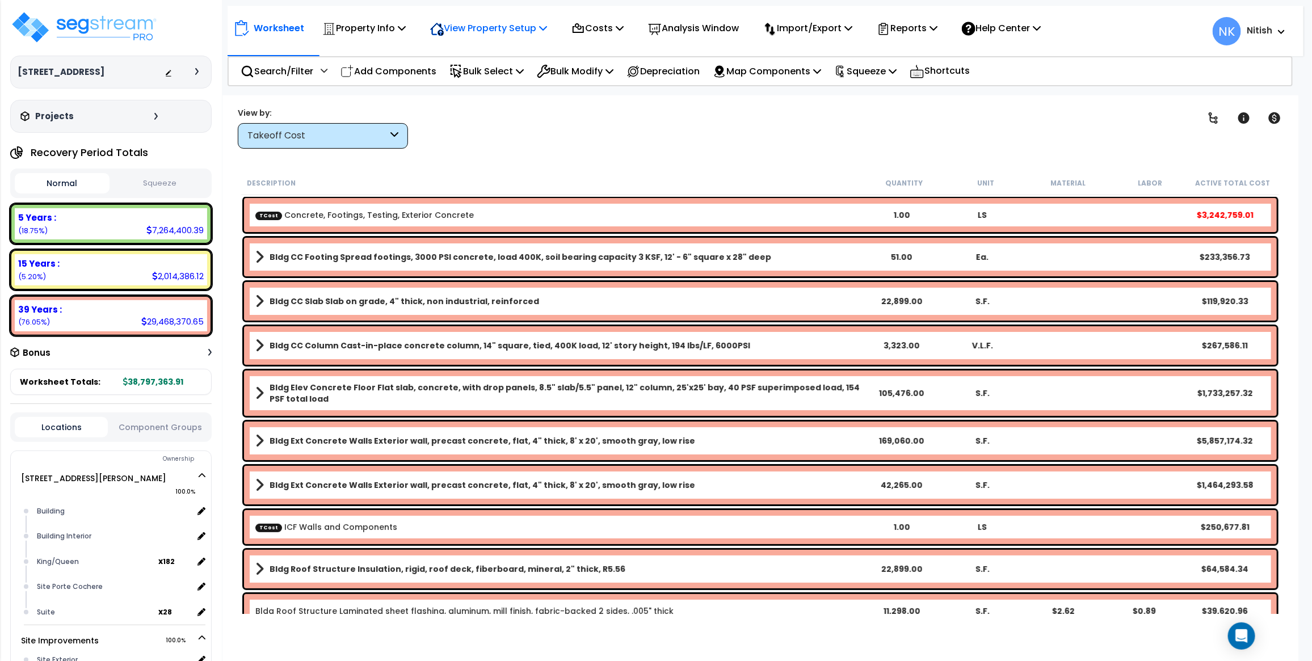
click at [406, 24] on p "View Property Setup" at bounding box center [363, 27] width 83 height 15
click at [467, 77] on link "View Questionnaire" at bounding box center [480, 77] width 112 height 23
click at [406, 22] on p "View Property Setup" at bounding box center [363, 27] width 83 height 15
click at [491, 151] on div "Worksheet Property Info Property Setup Add Property Unit Template property Clon…" at bounding box center [760, 425] width 1076 height 661
click at [376, 24] on p "Property Info" at bounding box center [363, 27] width 83 height 15
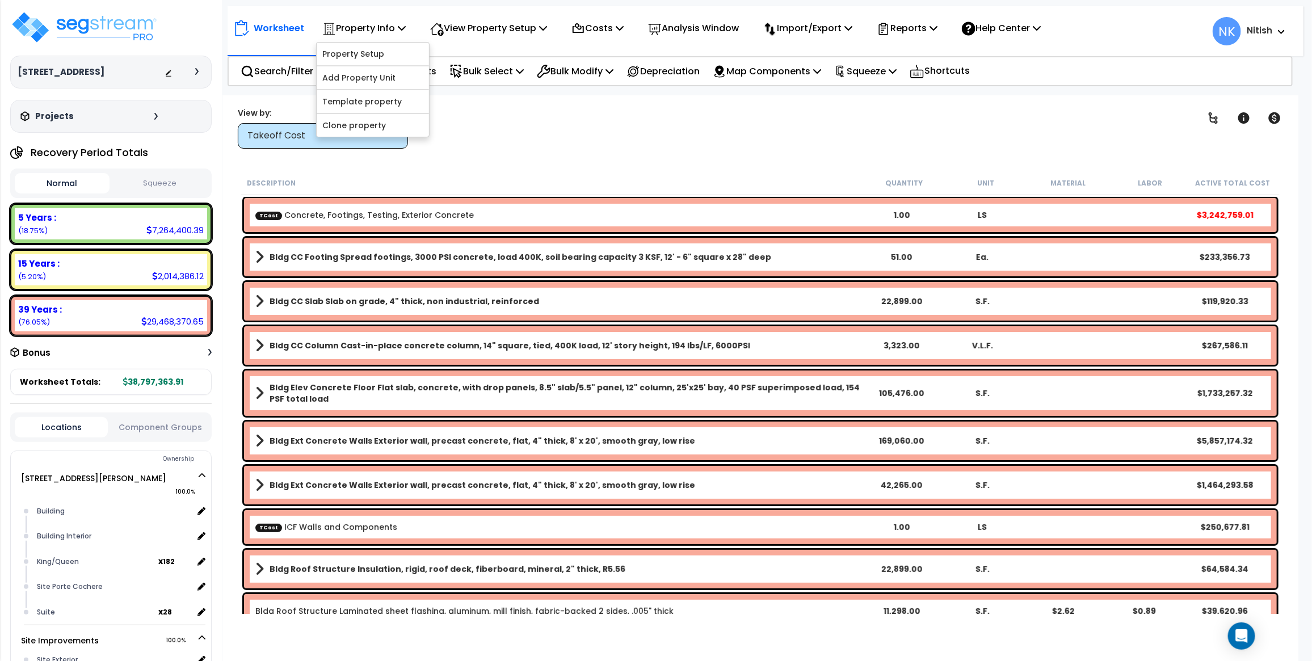
click at [489, 114] on div "Clear Filters" at bounding box center [800, 128] width 756 height 42
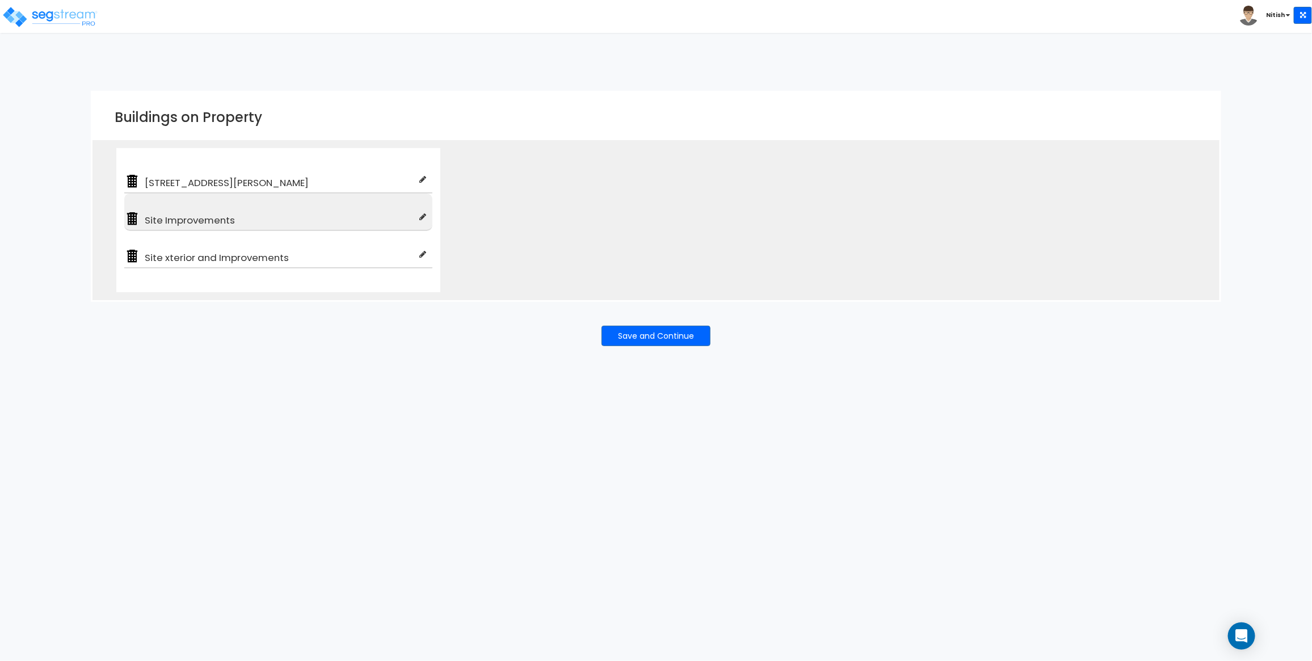
click at [423, 218] on icon at bounding box center [423, 217] width 7 height 8
type input "Site Improvements"
type input "Motel-Hotel Site"
checkbox input "true"
type input "100"
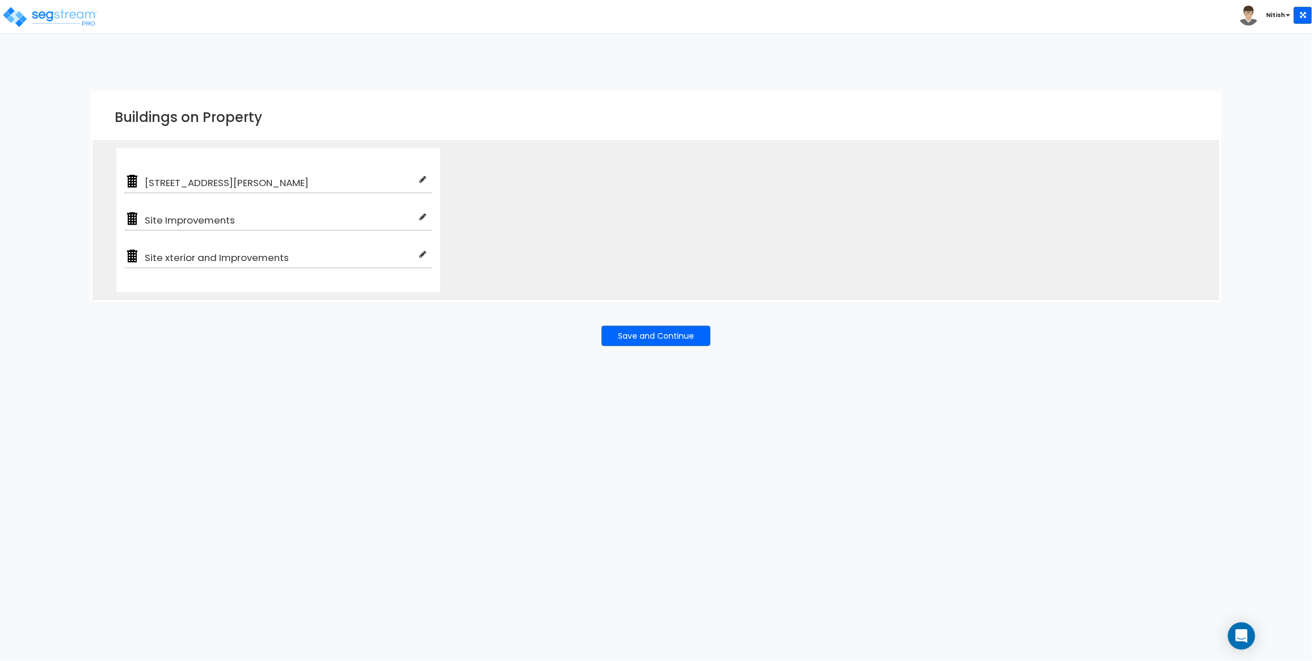
type input "100"
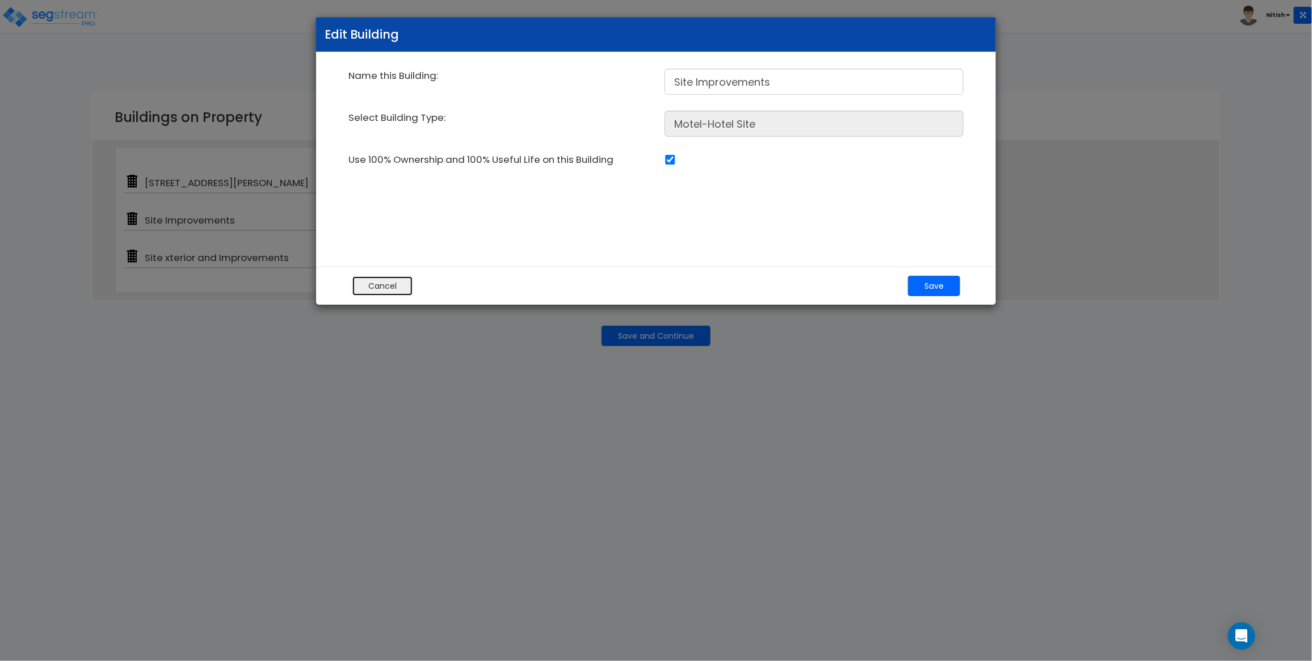
click at [390, 283] on button "Cancel" at bounding box center [382, 286] width 61 height 20
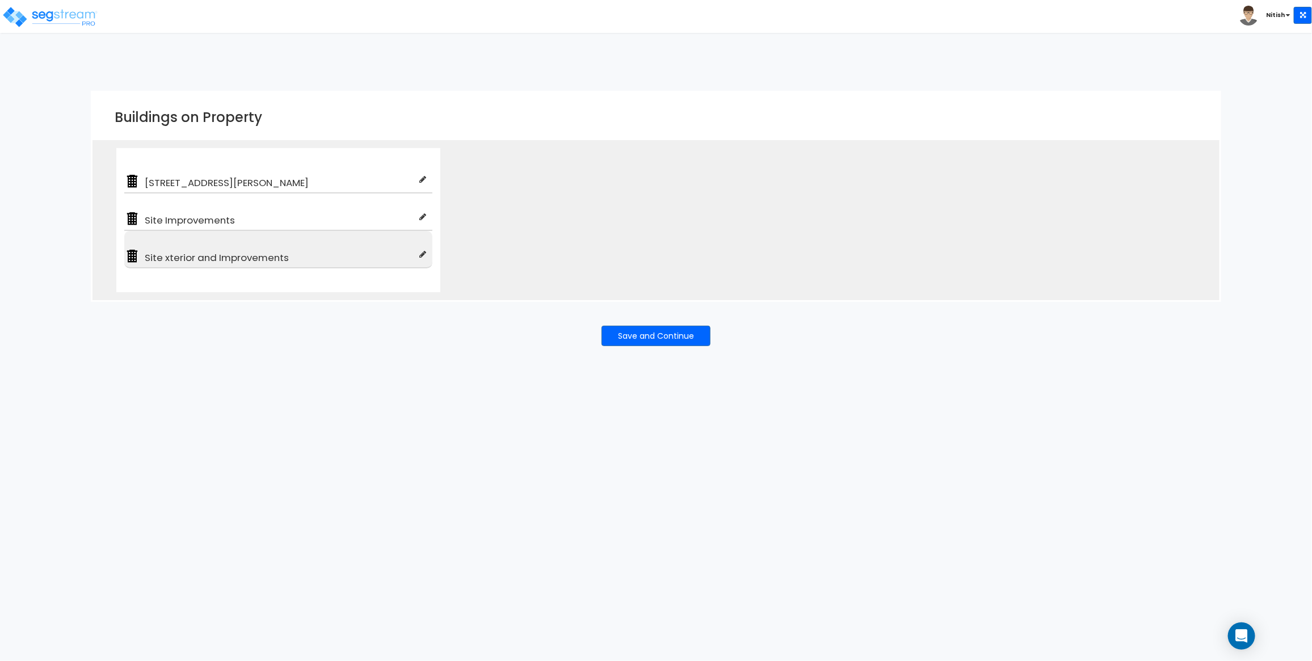
click at [421, 254] on icon at bounding box center [423, 254] width 7 height 8
type input "Site xterior and Improvements"
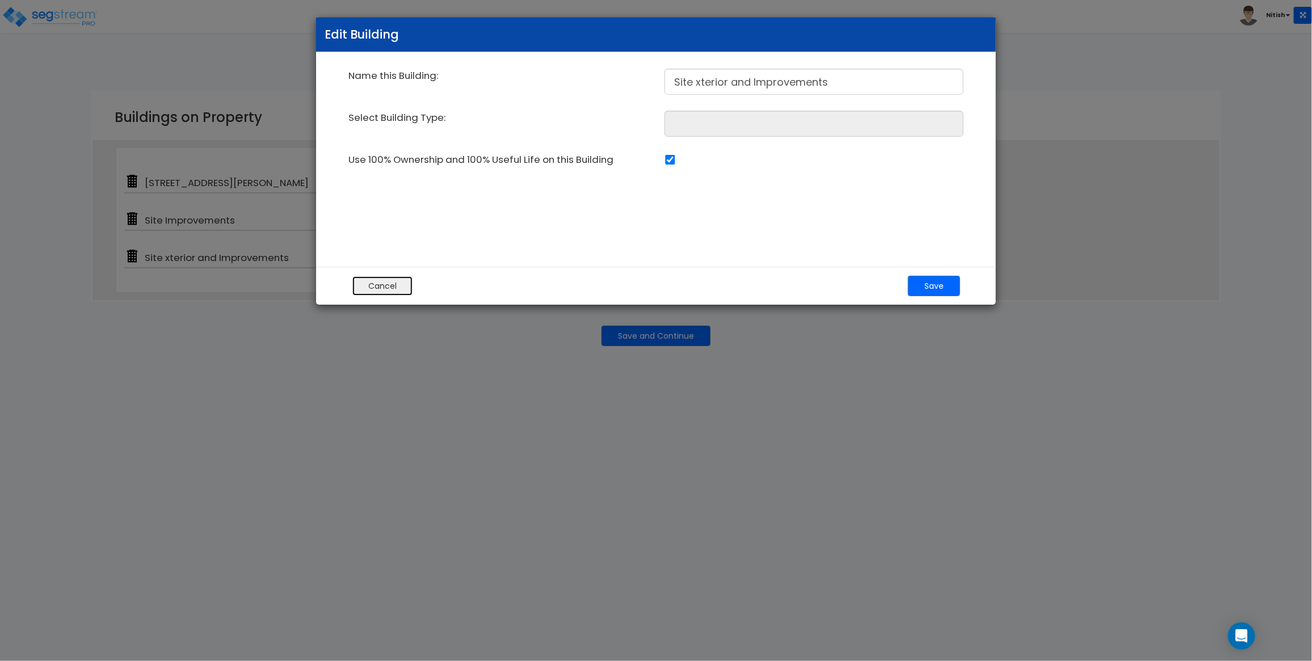
click at [398, 283] on button "Cancel" at bounding box center [382, 286] width 61 height 20
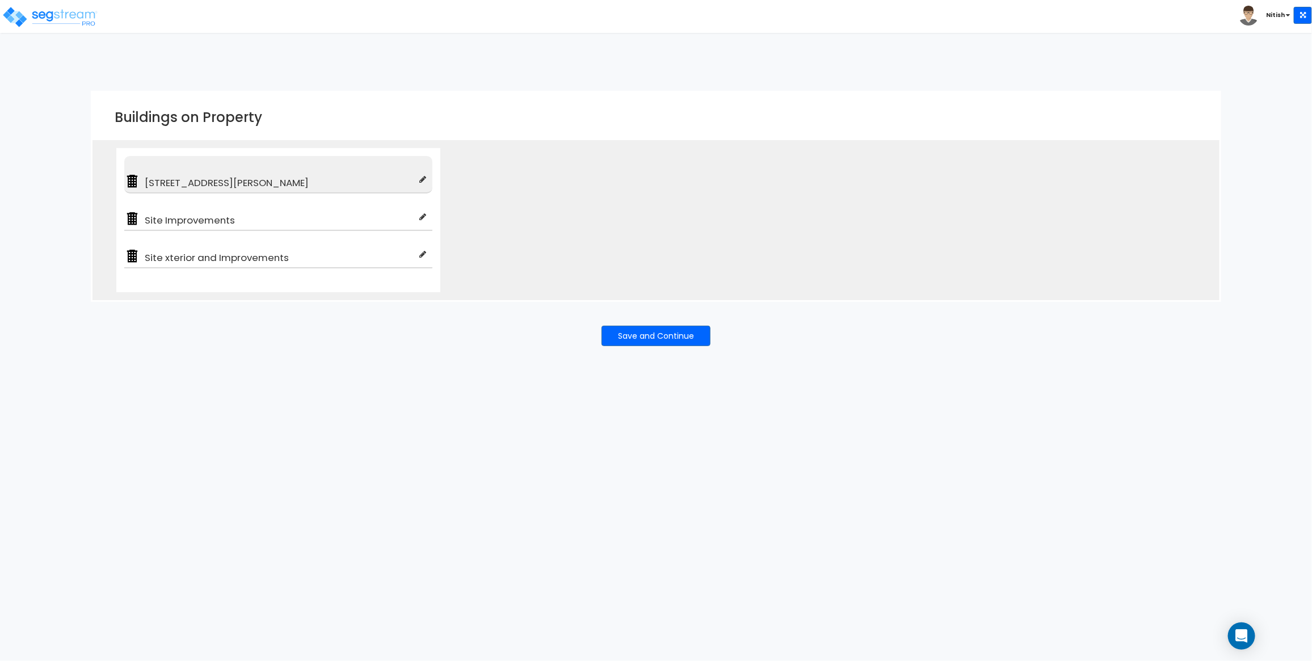
click at [421, 183] on icon at bounding box center [423, 179] width 7 height 8
type input "[STREET_ADDRESS][PERSON_NAME]"
type input "Motel-Hotel"
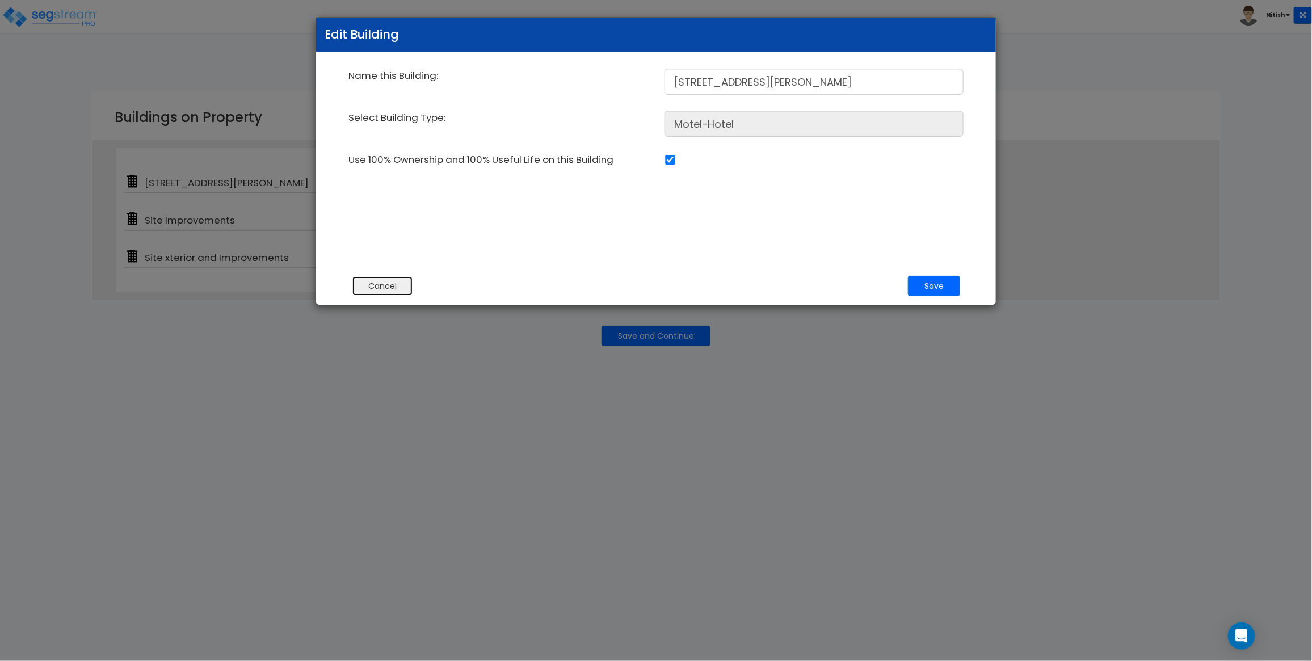
click at [393, 281] on button "Cancel" at bounding box center [382, 286] width 61 height 20
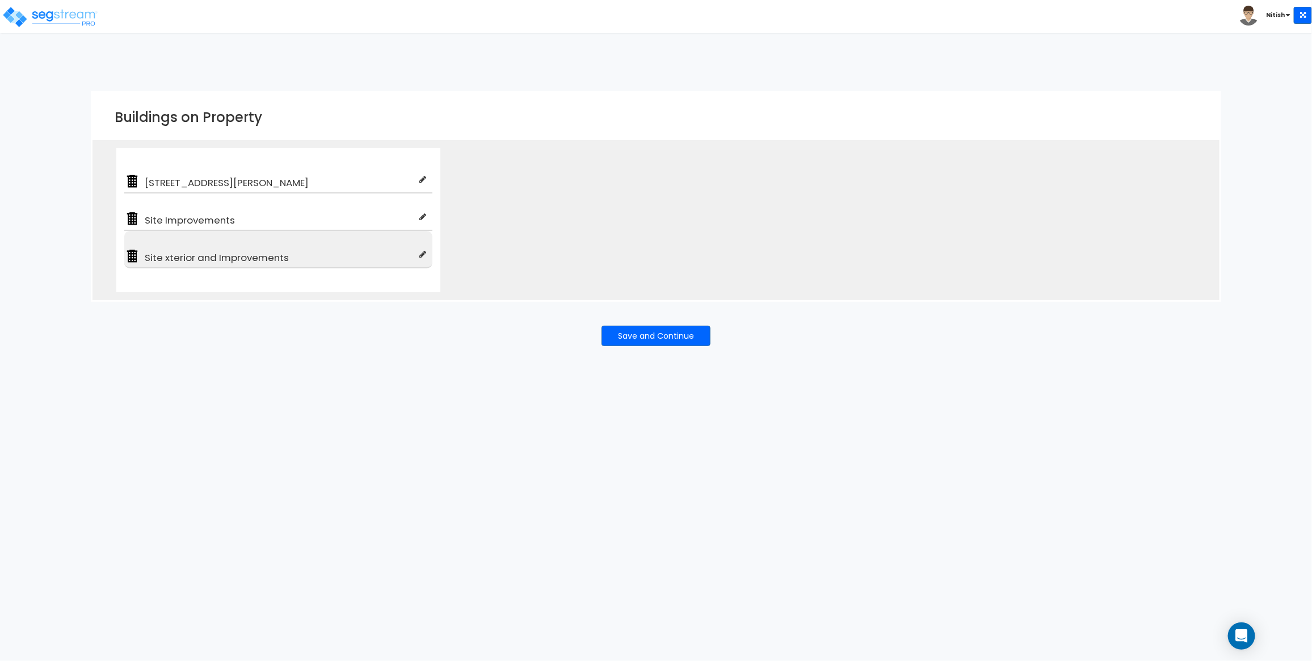
click at [421, 255] on icon at bounding box center [423, 254] width 7 height 8
type input "Site xterior and Improvements"
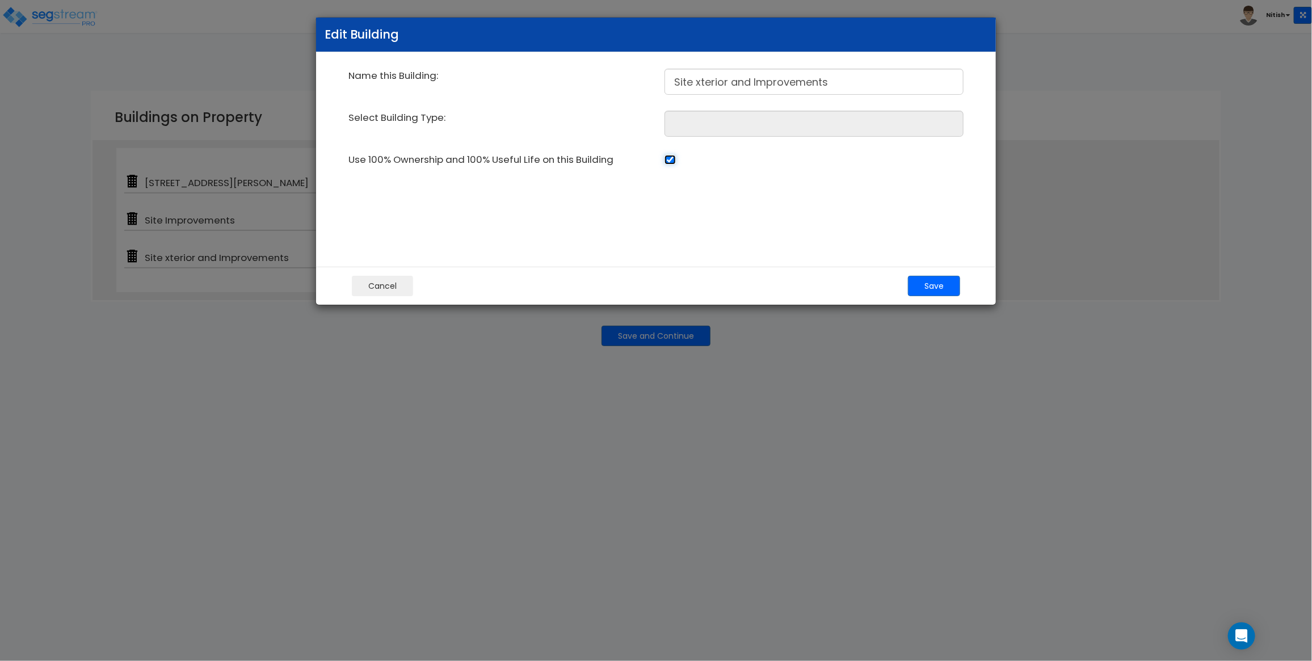
click at [671, 159] on input "checkbox" at bounding box center [669, 160] width 11 height 10
checkbox input "true"
click at [381, 289] on button "Cancel" at bounding box center [382, 286] width 61 height 20
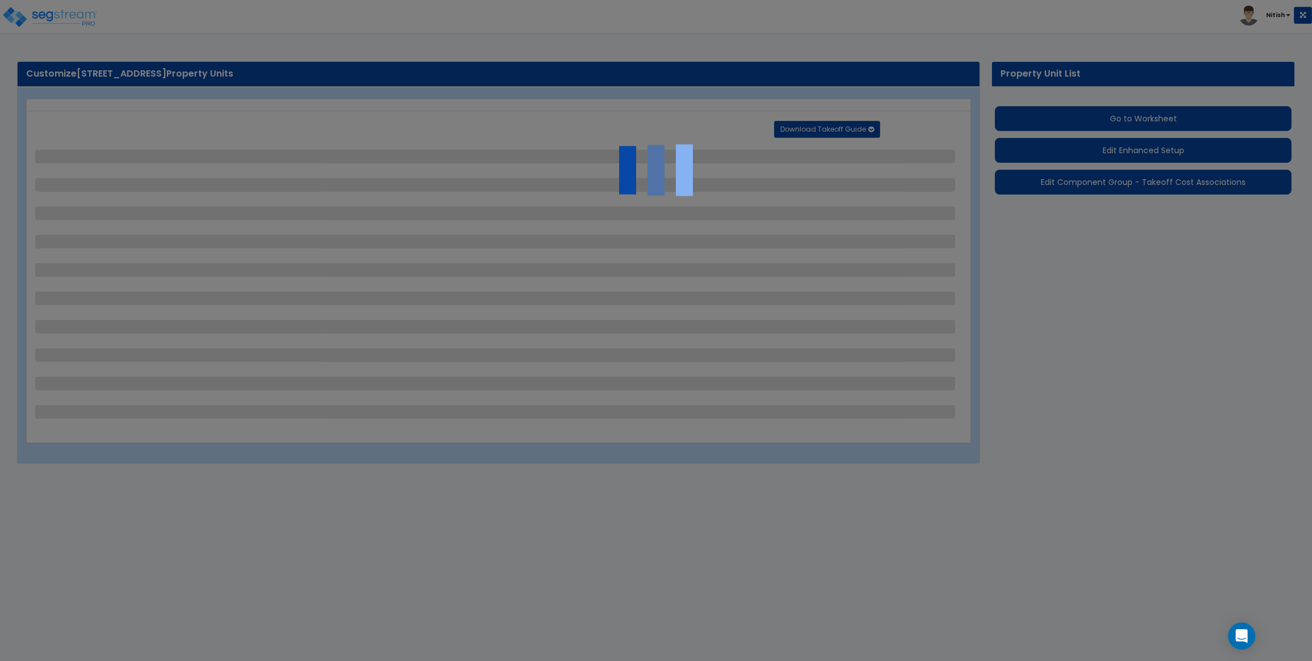
select select "2"
select select "1"
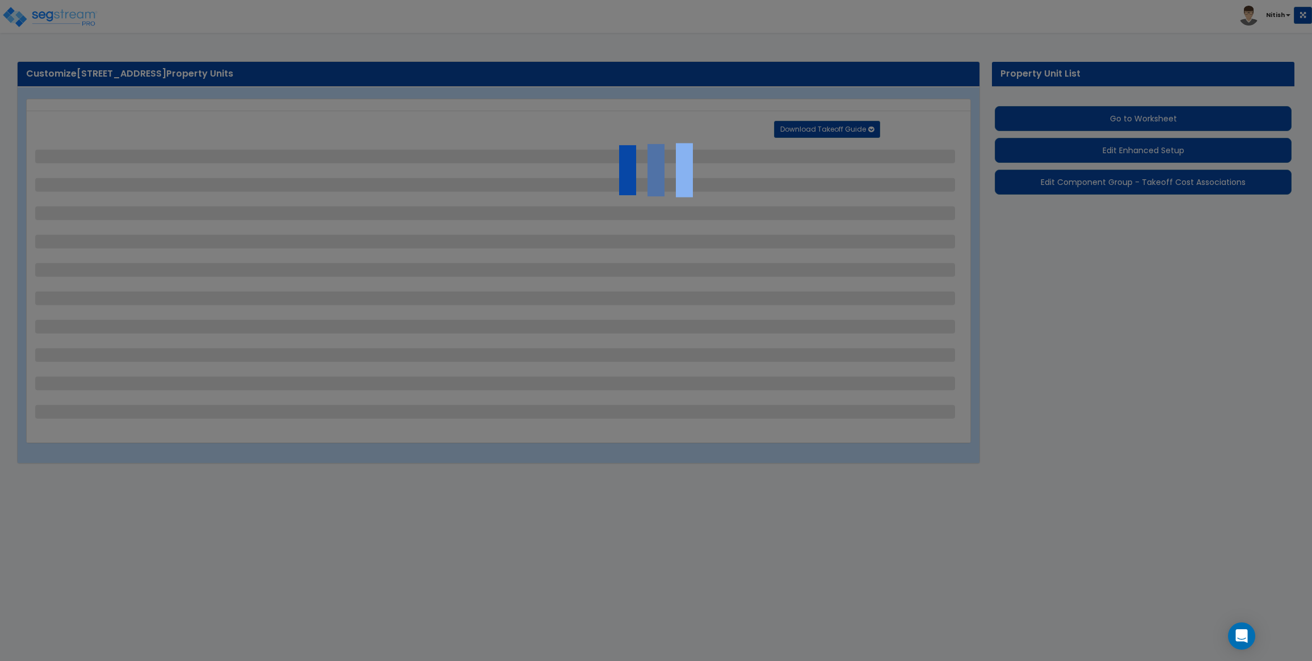
select select "1"
select select "2"
select select "1"
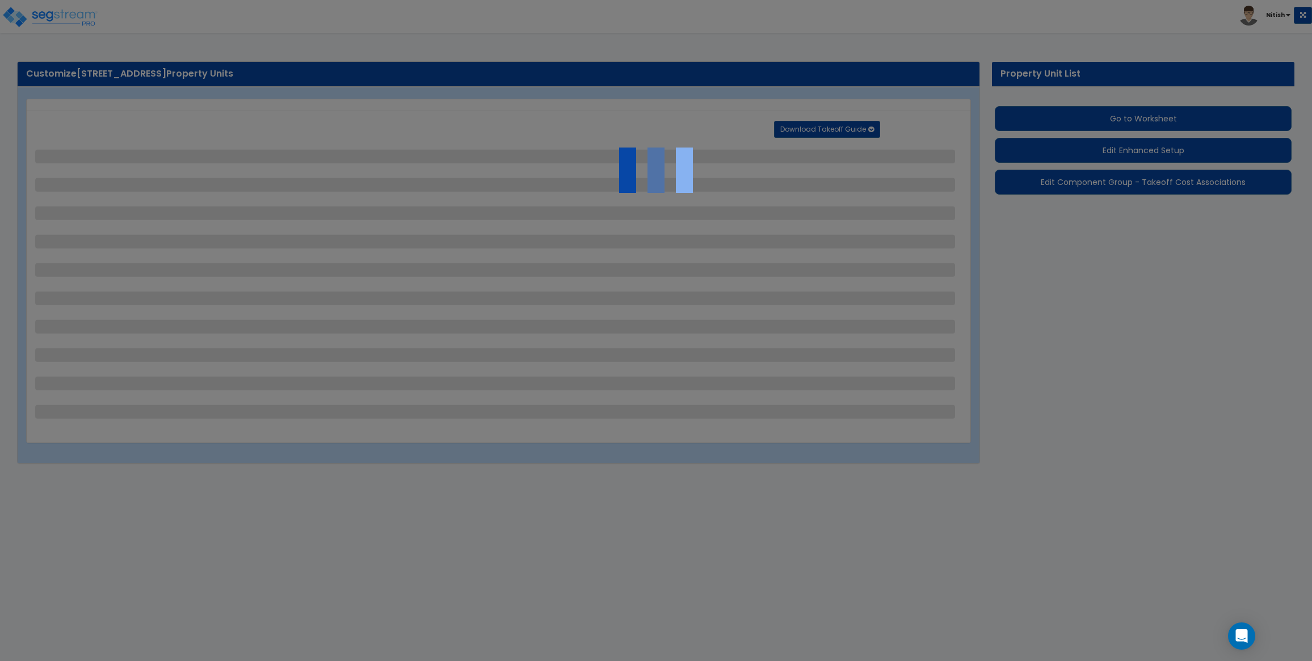
select select "2"
select select "1"
select select "2"
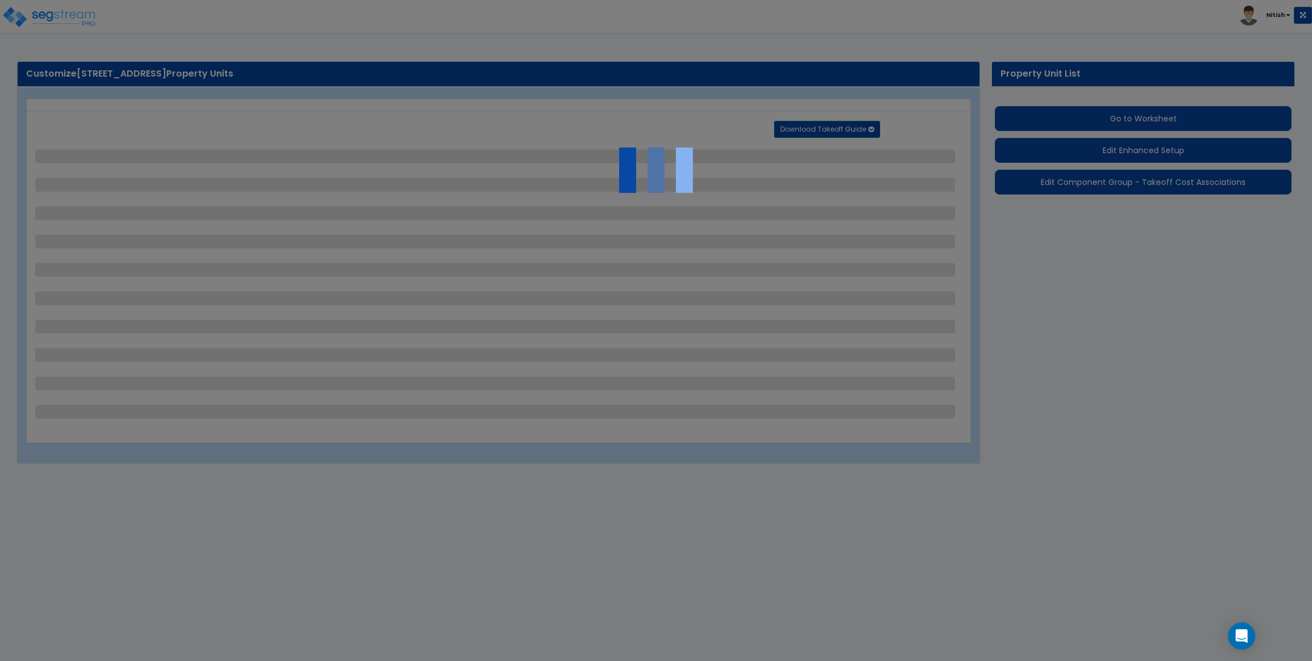
select select "2"
select select "1"
select select "4"
select select "2"
